Goal: Transaction & Acquisition: Subscribe to service/newsletter

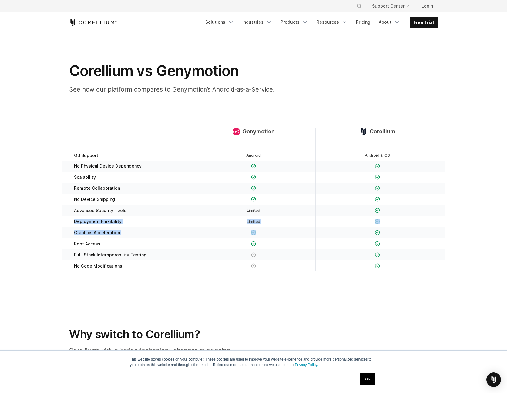
drag, startPoint x: 74, startPoint y: 218, endPoint x: 404, endPoint y: 229, distance: 330.3
click at [404, 229] on div "OS Support Android Android & iOS No Physical Device Dependency" at bounding box center [253, 211] width 383 height 136
click at [266, 220] on div "Limited" at bounding box center [254, 222] width 112 height 6
click at [419, 22] on link "Free Trial" at bounding box center [424, 22] width 28 height 11
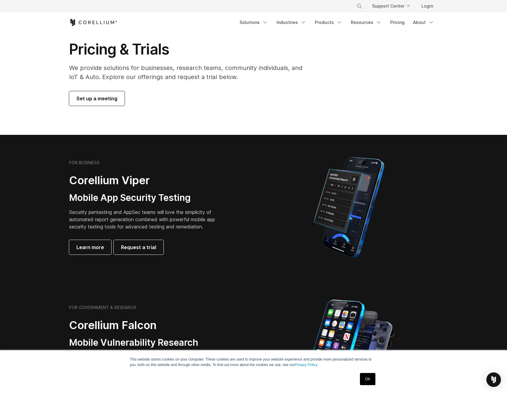
scroll to position [152, 0]
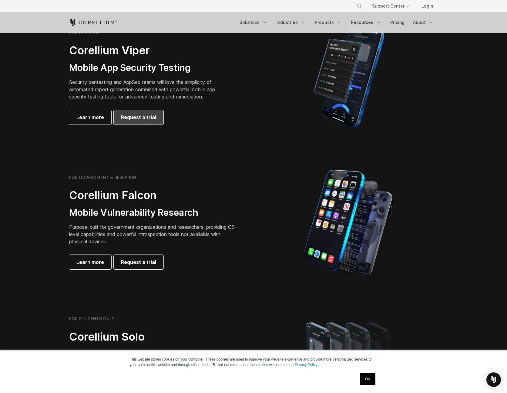
click at [128, 120] on span "Request a trial" at bounding box center [138, 117] width 35 height 7
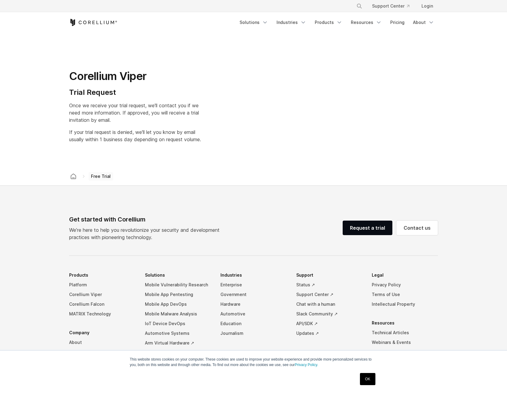
select select "**"
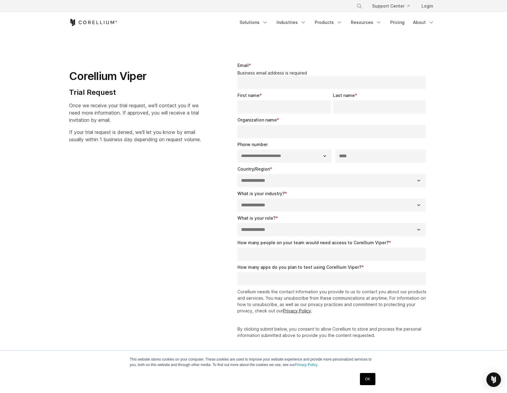
click at [296, 79] on input "Email *" at bounding box center [332, 82] width 188 height 13
